Goal: Complete application form: Complete application form

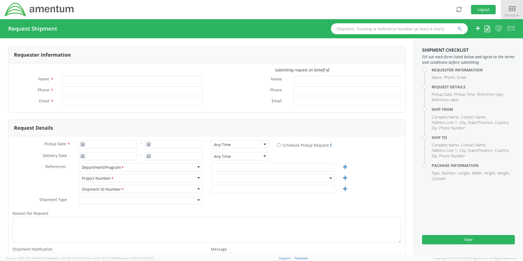
type input "[PERSON_NAME]"
type input "+1-254-833-1586"
type input "regina.escobar@amentum.com"
select select "6080.F.2400.AA.B4.00.0000.00"
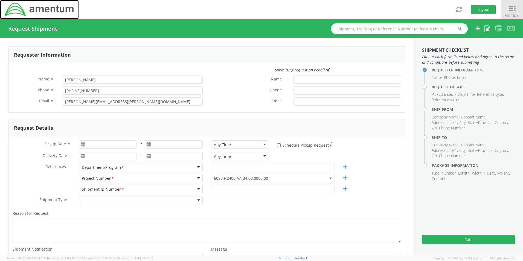
click at [34, 10] on img at bounding box center [39, 9] width 71 height 15
